Goal: Navigation & Orientation: Find specific page/section

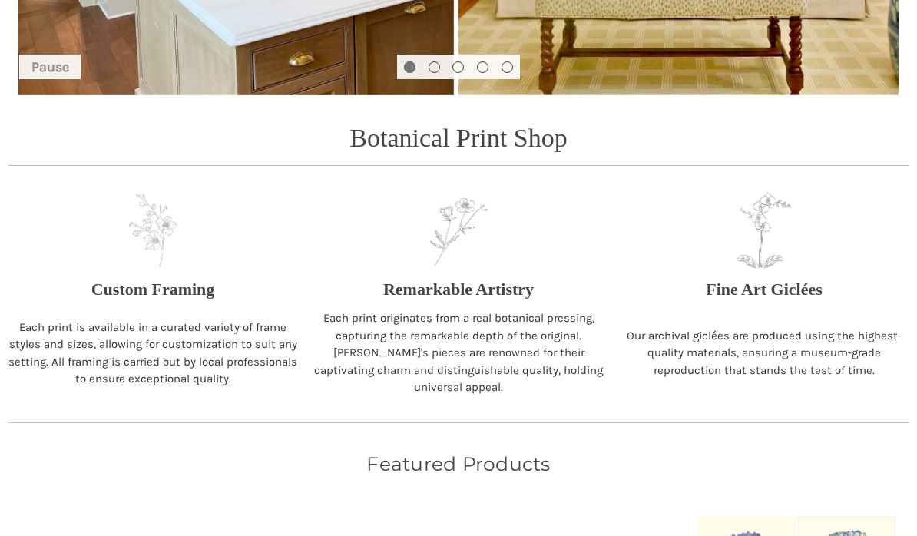
scroll to position [491, 0]
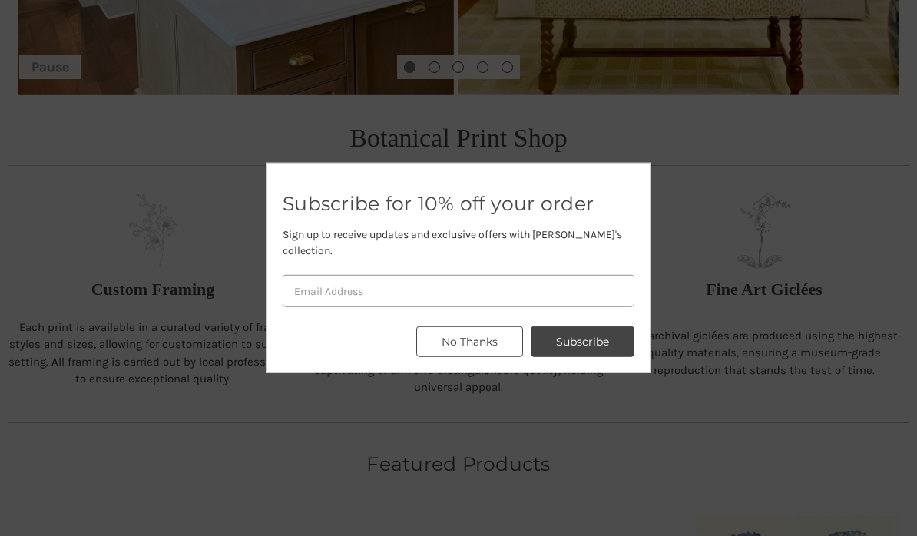
click at [486, 328] on button "No Thanks" at bounding box center [469, 341] width 107 height 31
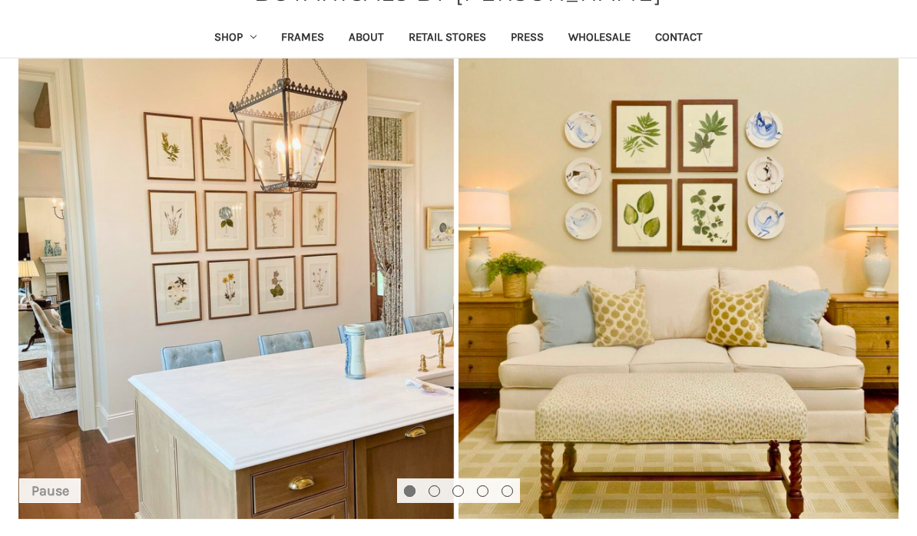
scroll to position [67, 0]
click at [226, 35] on link "Shop" at bounding box center [236, 39] width 68 height 38
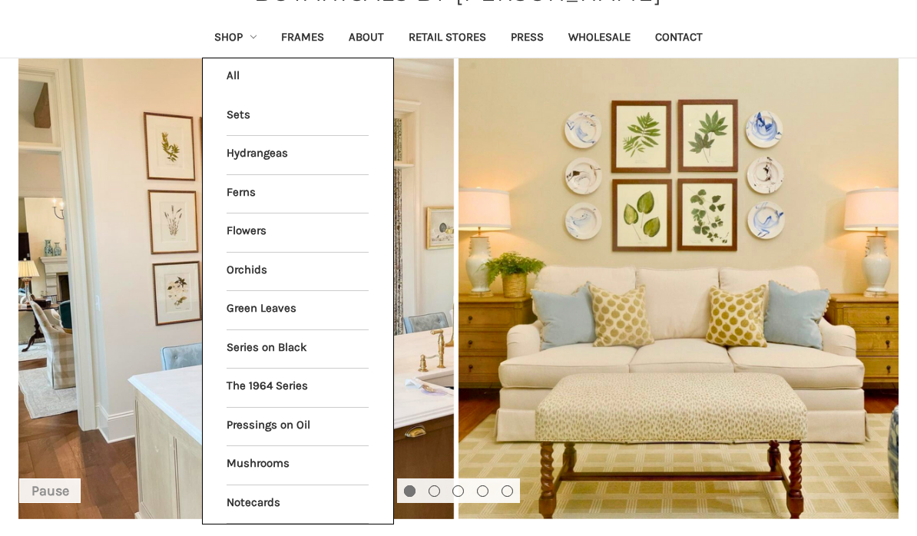
click at [228, 77] on li "All Shop" at bounding box center [298, 77] width 158 height 38
click at [223, 83] on li "All Shop" at bounding box center [298, 77] width 158 height 38
click at [219, 77] on li "All Shop" at bounding box center [298, 77] width 158 height 38
click at [220, 81] on li "All Shop" at bounding box center [298, 77] width 158 height 38
click at [227, 106] on link "Sets" at bounding box center [298, 117] width 142 height 38
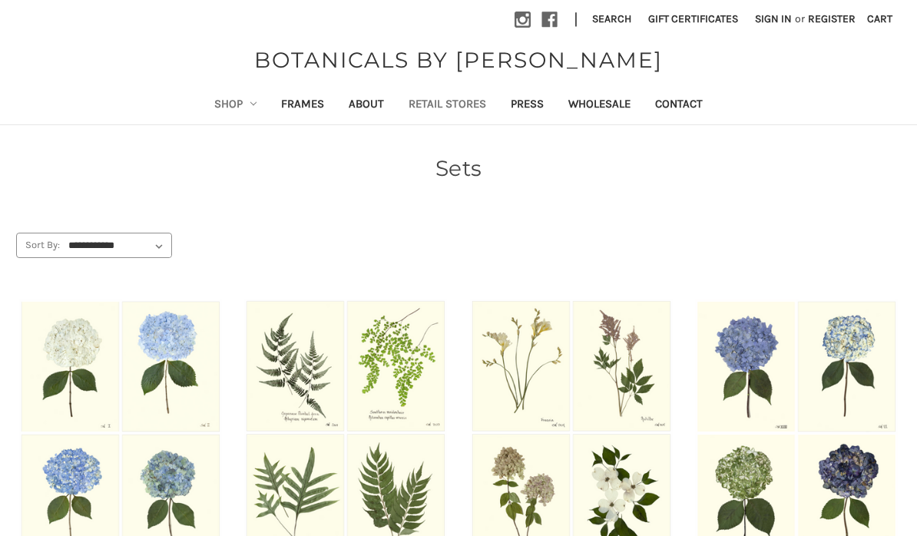
click at [445, 104] on link "Retail Stores" at bounding box center [447, 106] width 102 height 38
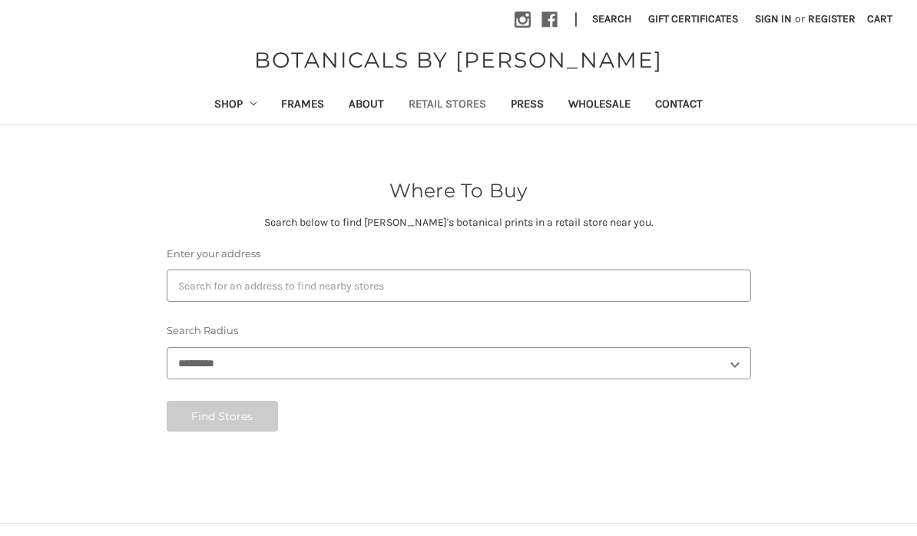
select select "***"
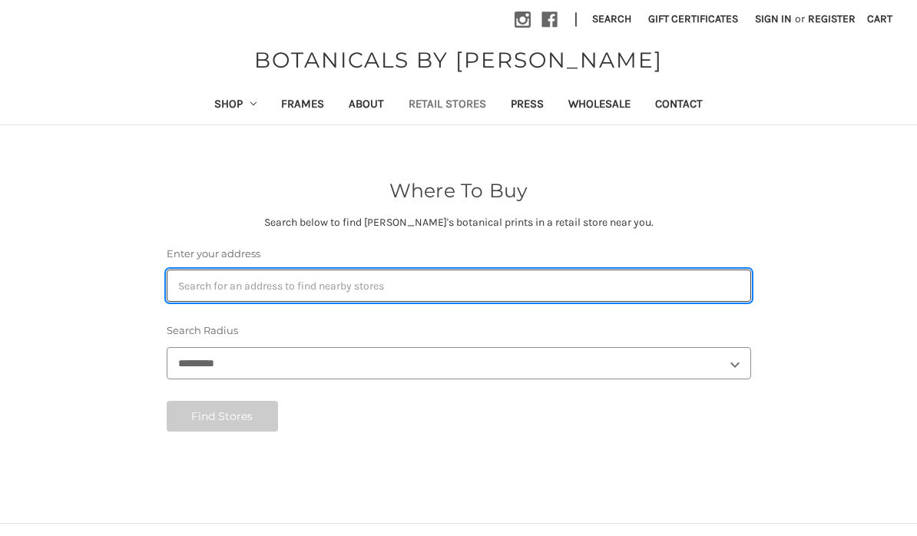
click at [216, 289] on input "Enter your address" at bounding box center [459, 286] width 584 height 32
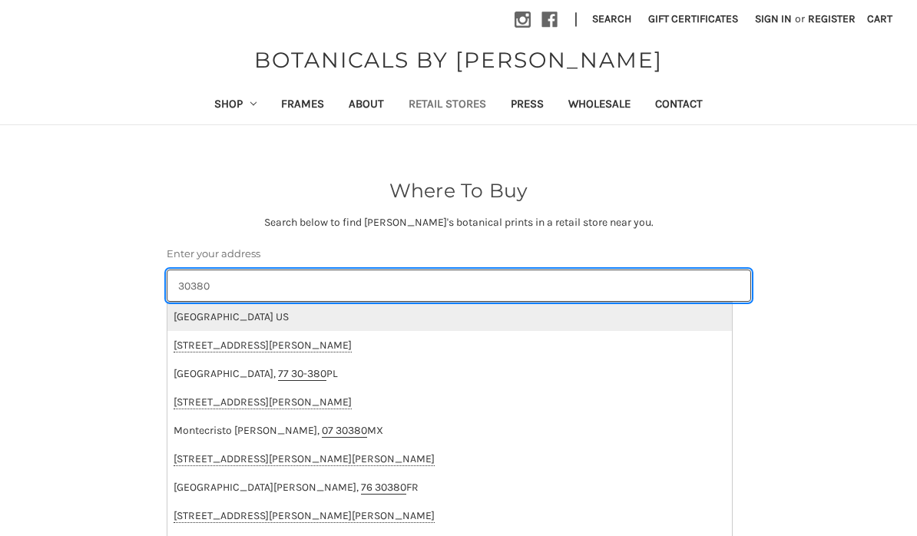
type input "30380"
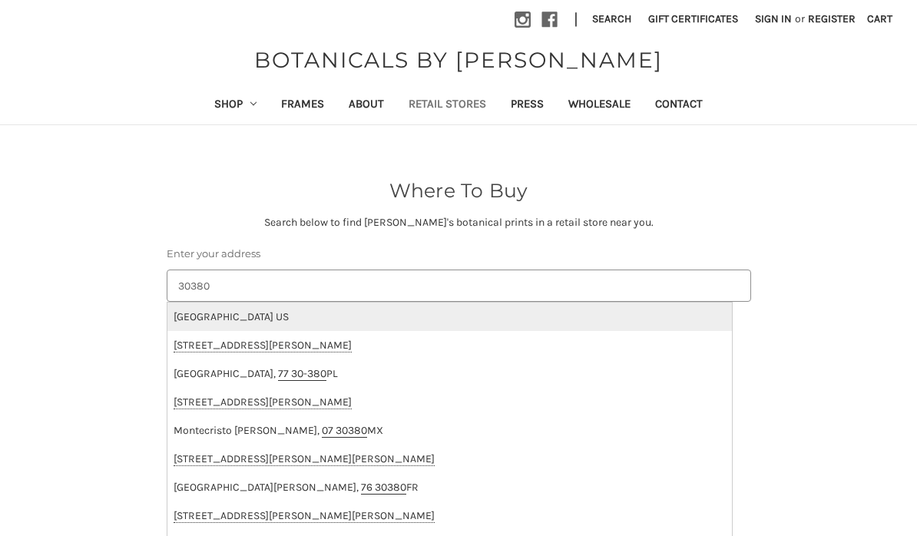
click at [198, 312] on li "[GEOGRAPHIC_DATA] US" at bounding box center [449, 317] width 564 height 28
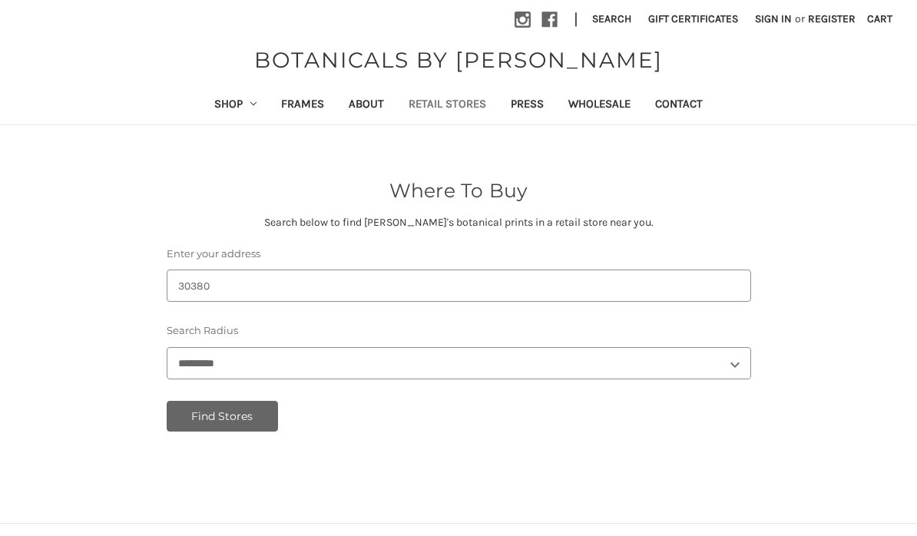
click at [186, 420] on button "Find Stores" at bounding box center [223, 416] width 112 height 31
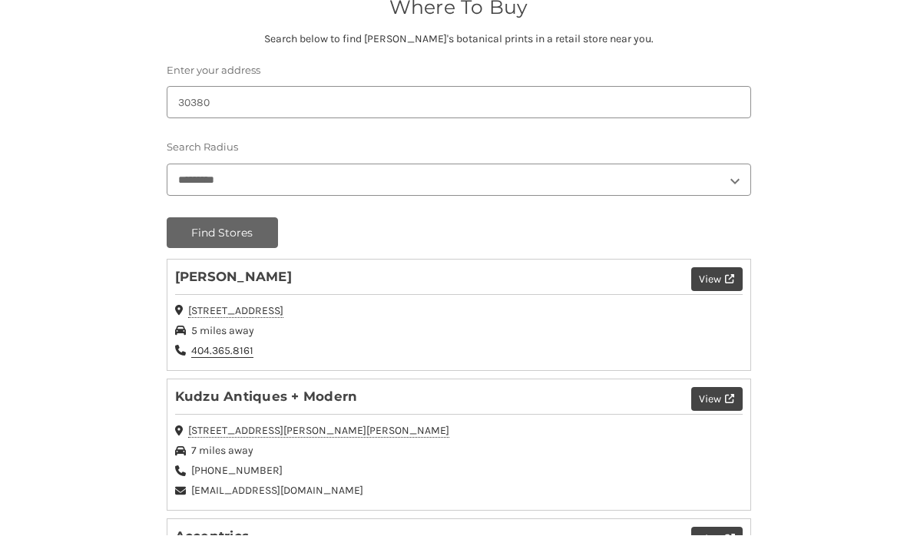
scroll to position [184, 0]
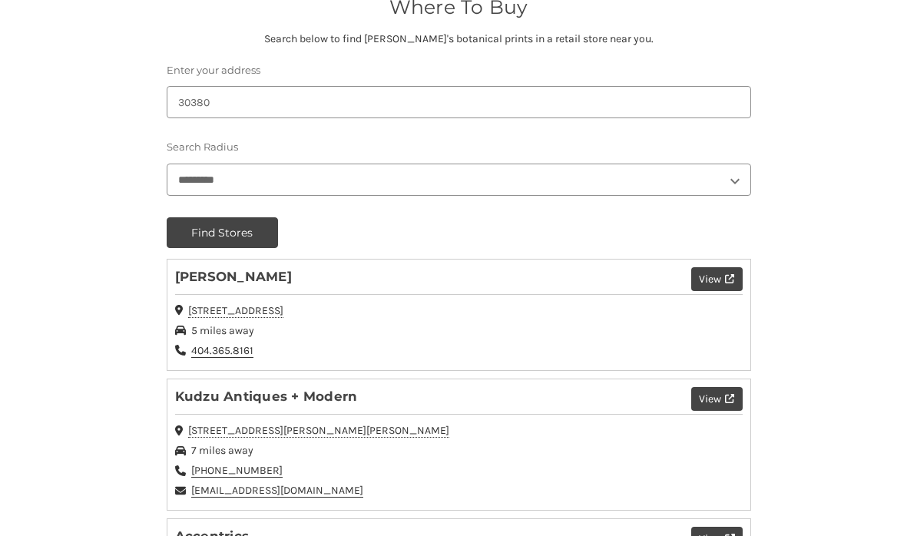
click at [187, 176] on select "******* ******** ******** ******** ******** ********* *********" at bounding box center [459, 180] width 584 height 32
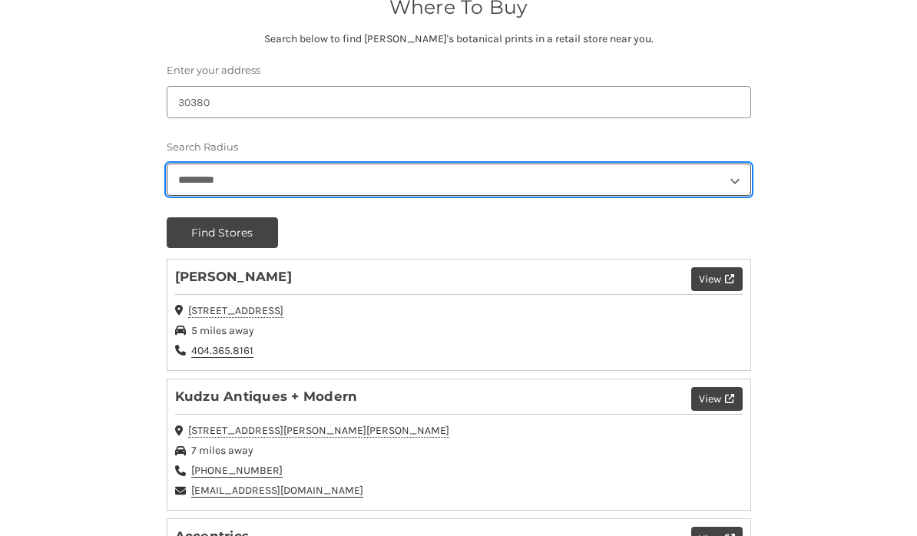
select select "**"
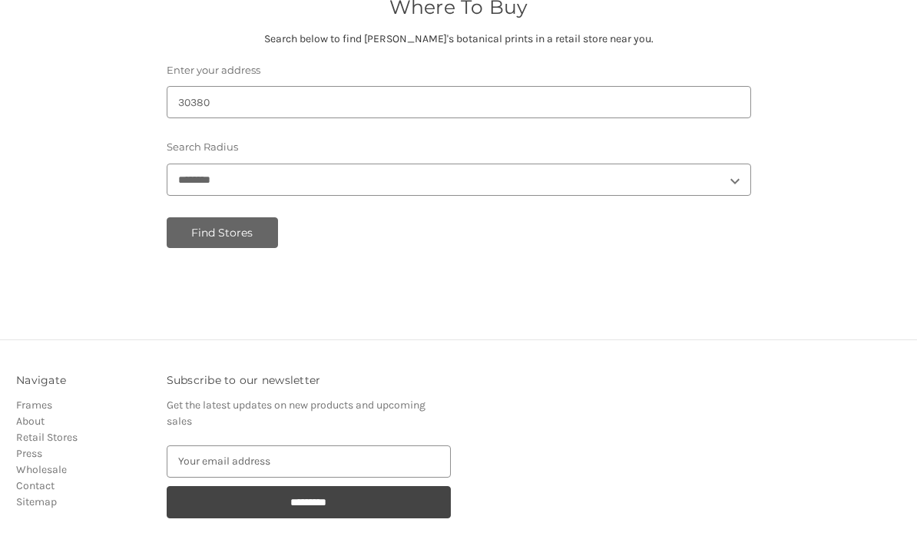
click at [220, 240] on button "Find Stores" at bounding box center [223, 232] width 112 height 31
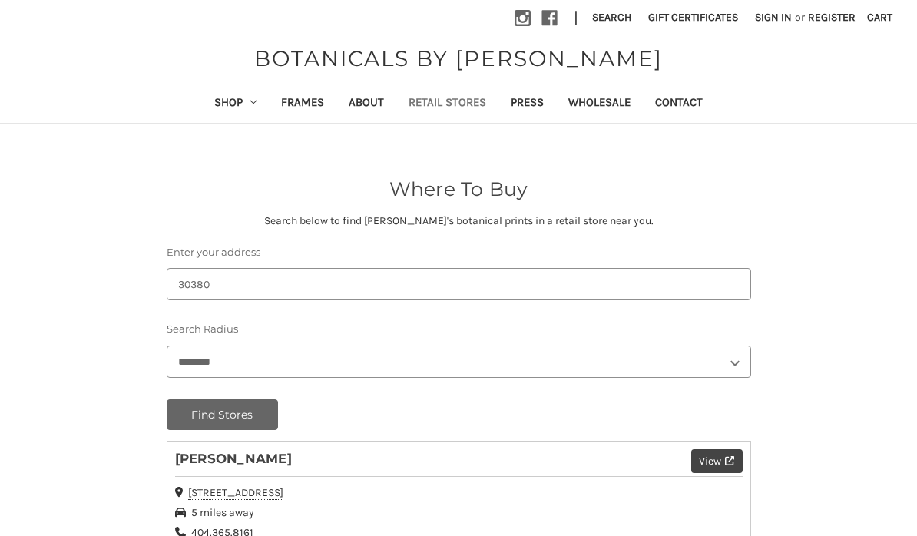
scroll to position [0, 0]
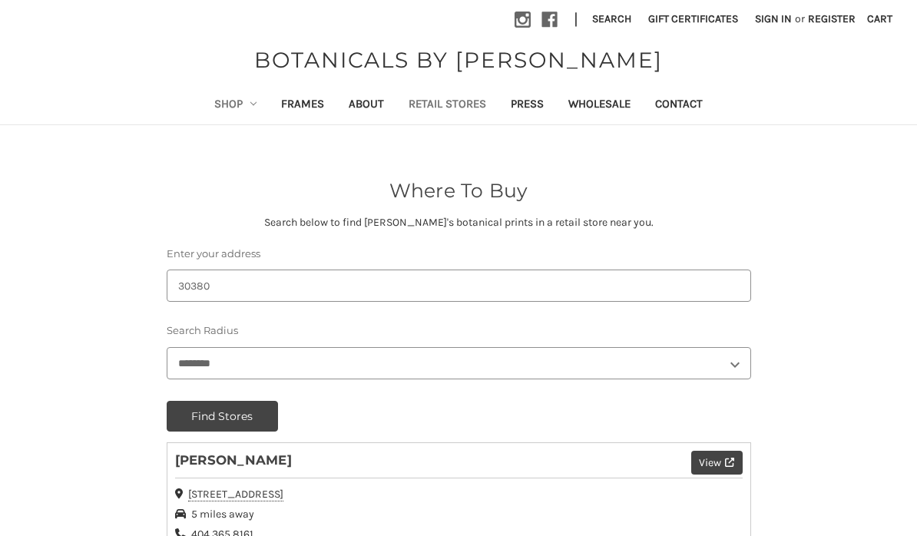
click at [229, 101] on link "Shop" at bounding box center [236, 106] width 68 height 38
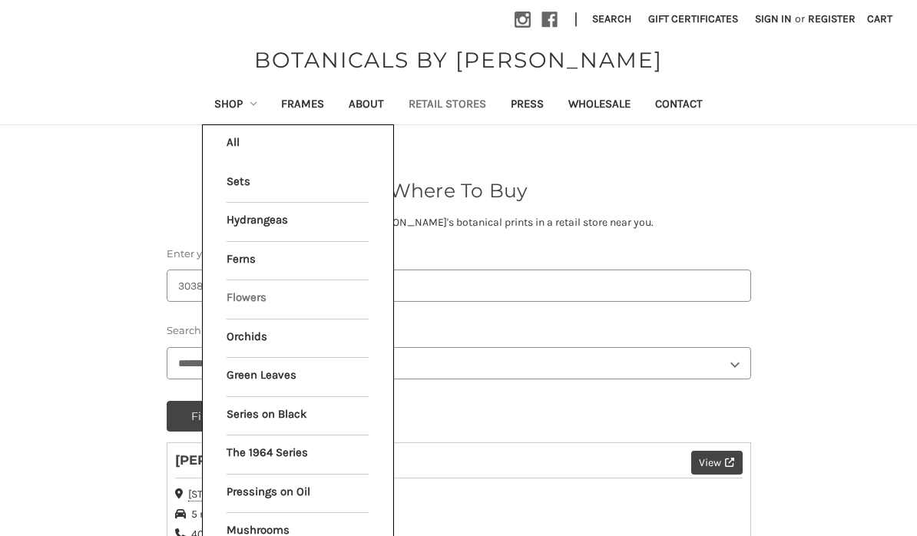
click at [239, 303] on link "Flowers" at bounding box center [298, 299] width 142 height 38
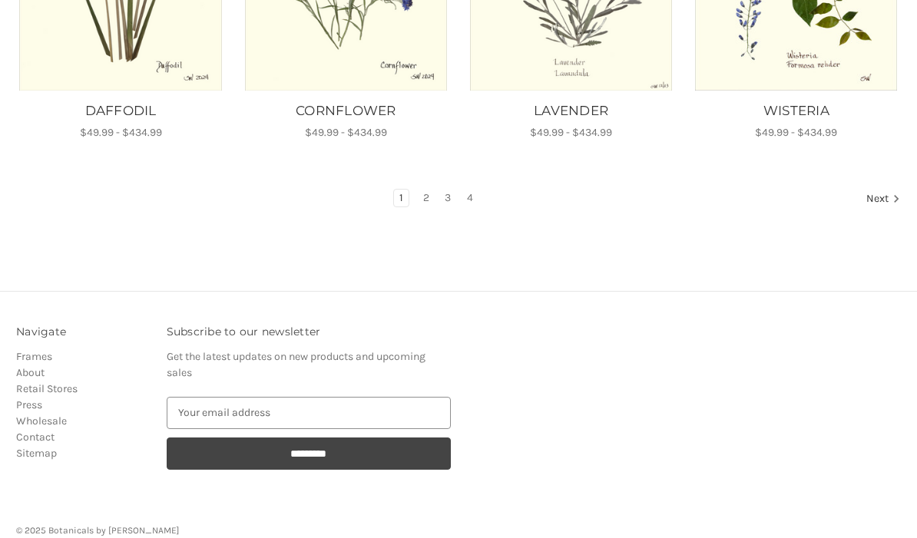
scroll to position [1212, 0]
